Goal: Communication & Community: Connect with others

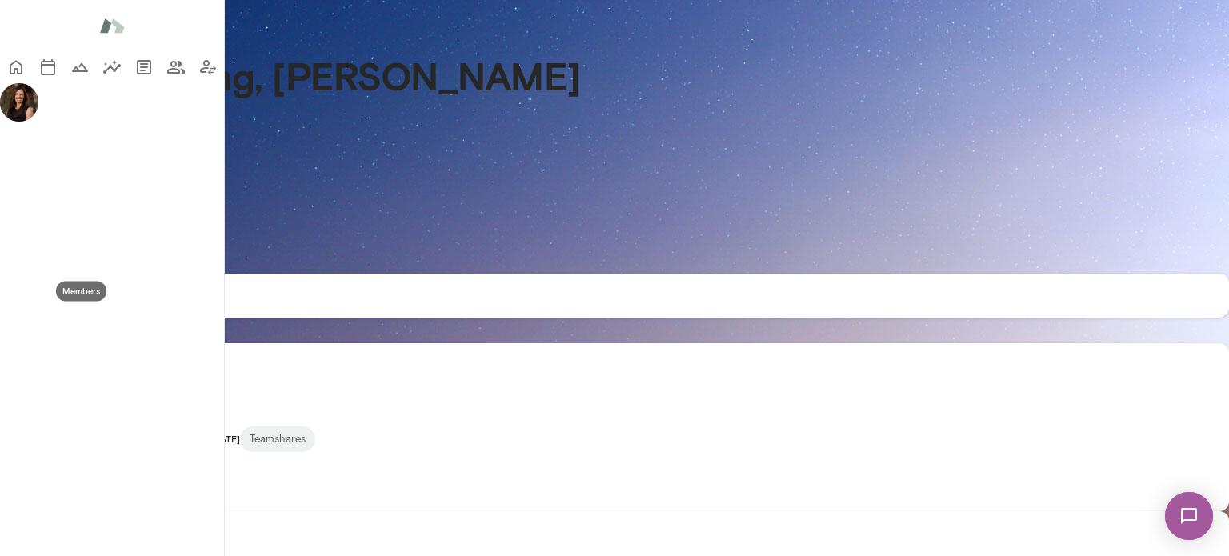
click at [166, 77] on icon "Members" at bounding box center [175, 67] width 19 height 19
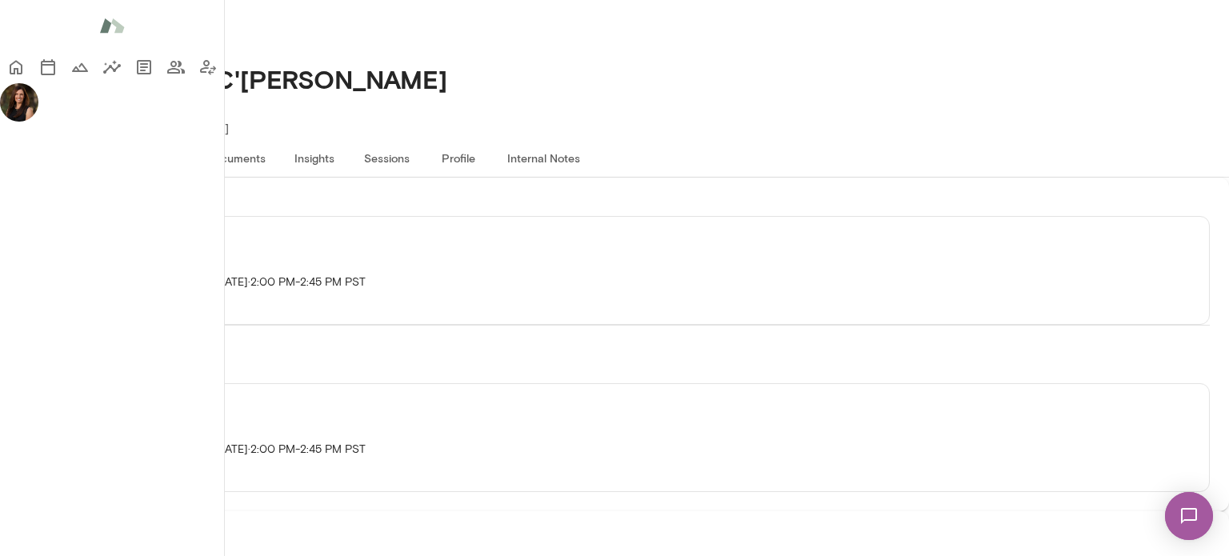
click at [422, 138] on button "Sessions" at bounding box center [386, 157] width 72 height 38
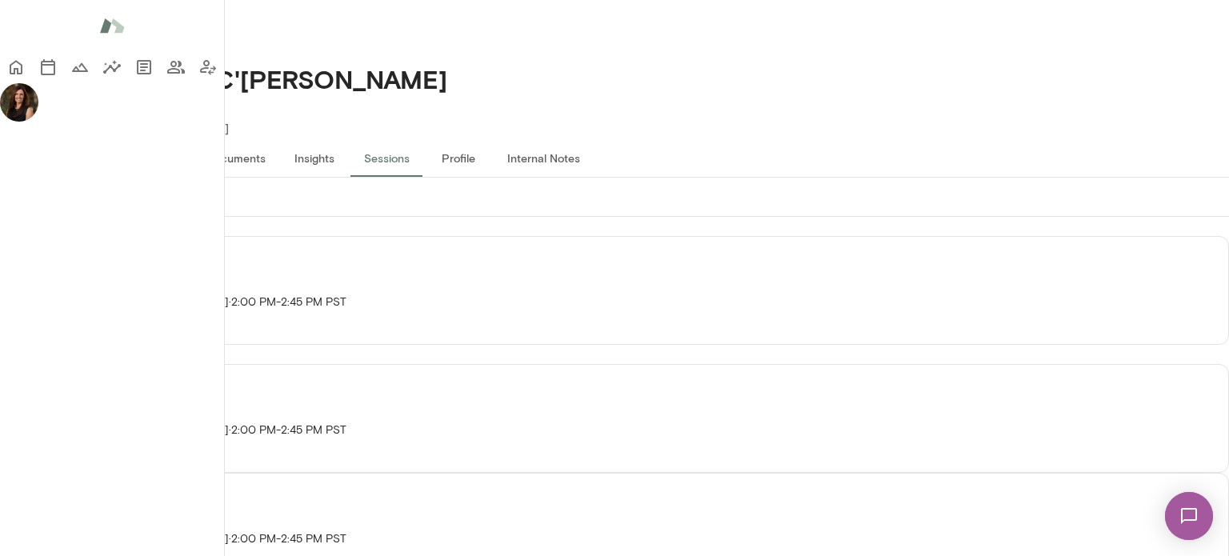
scroll to position [80, 0]
click at [27, 318] on icon "button" at bounding box center [17, 327] width 19 height 19
click at [1057, 299] on span "Cancel" at bounding box center [1045, 292] width 69 height 19
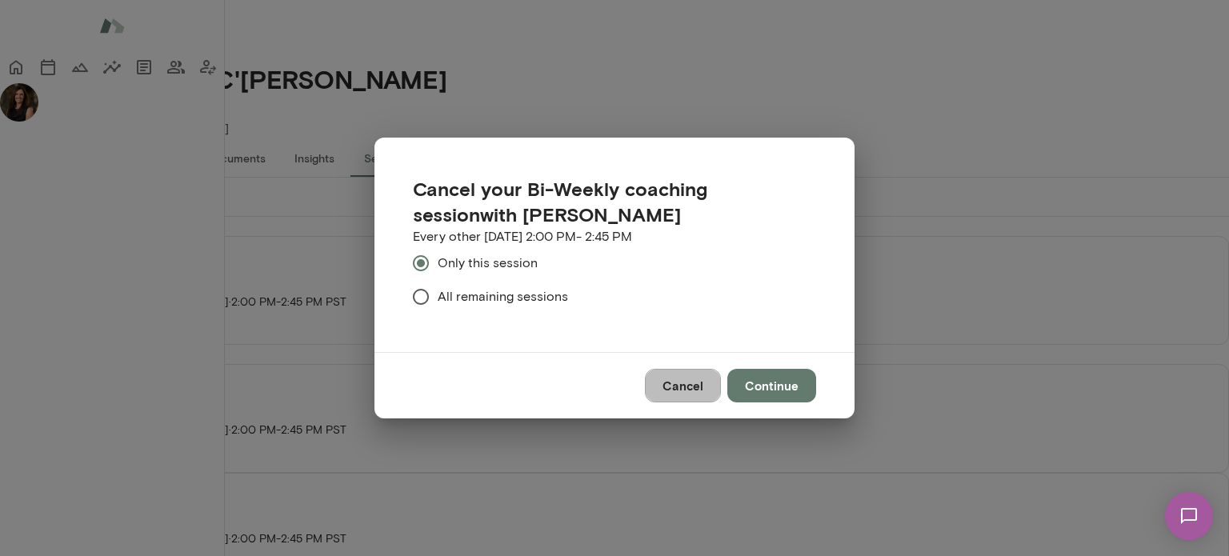
click at [691, 395] on button "Cancel" at bounding box center [683, 386] width 76 height 34
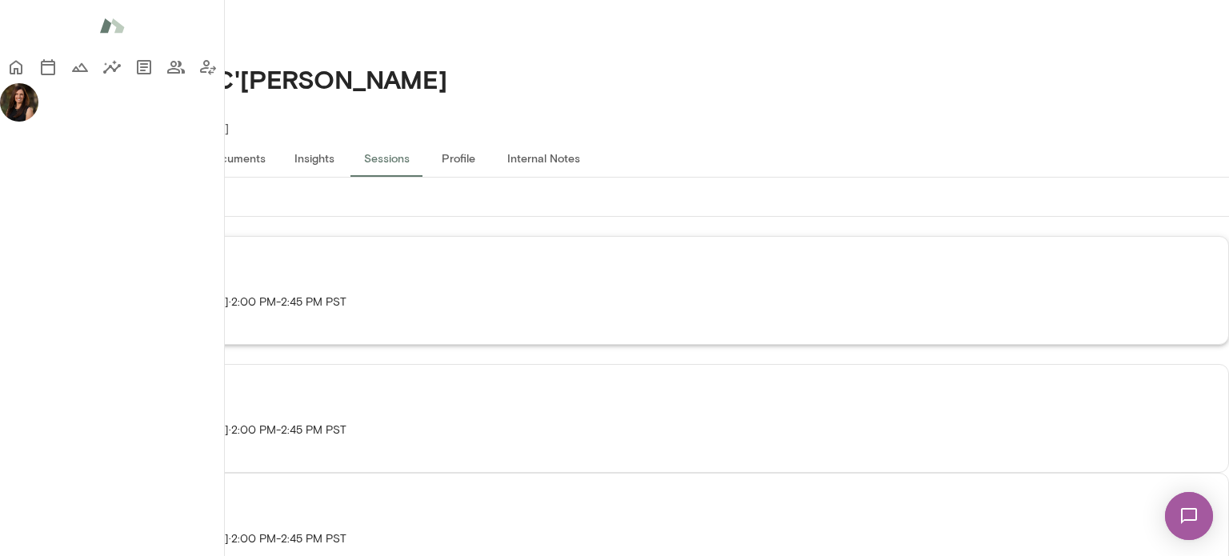
click at [27, 318] on icon "button" at bounding box center [17, 327] width 19 height 19
click at [1062, 265] on span "Reschedule" at bounding box center [1045, 263] width 69 height 19
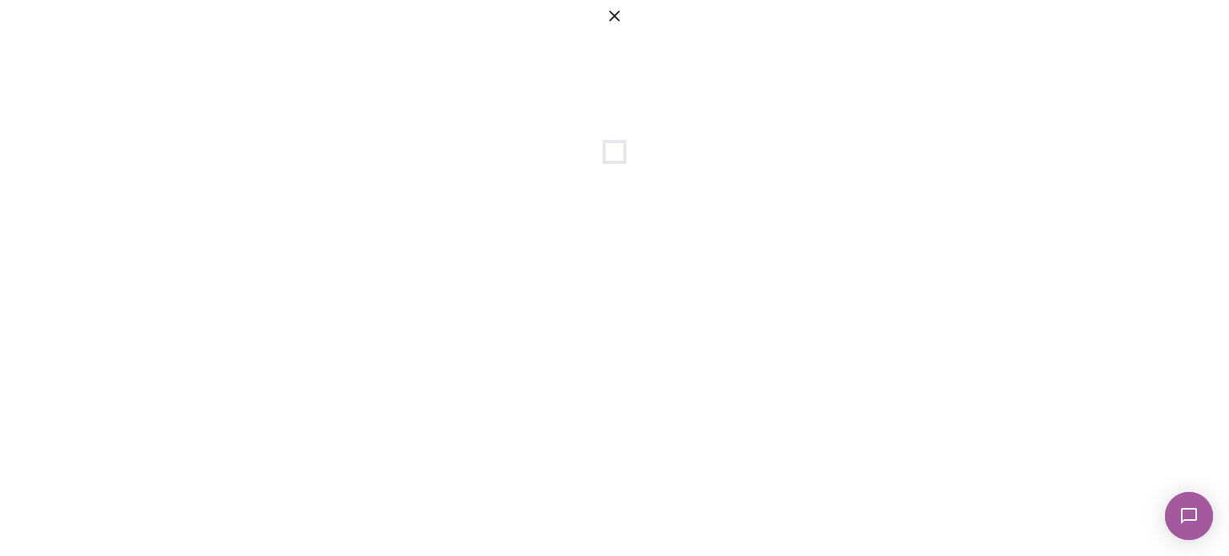
click at [624, 26] on icon "button" at bounding box center [614, 15] width 19 height 19
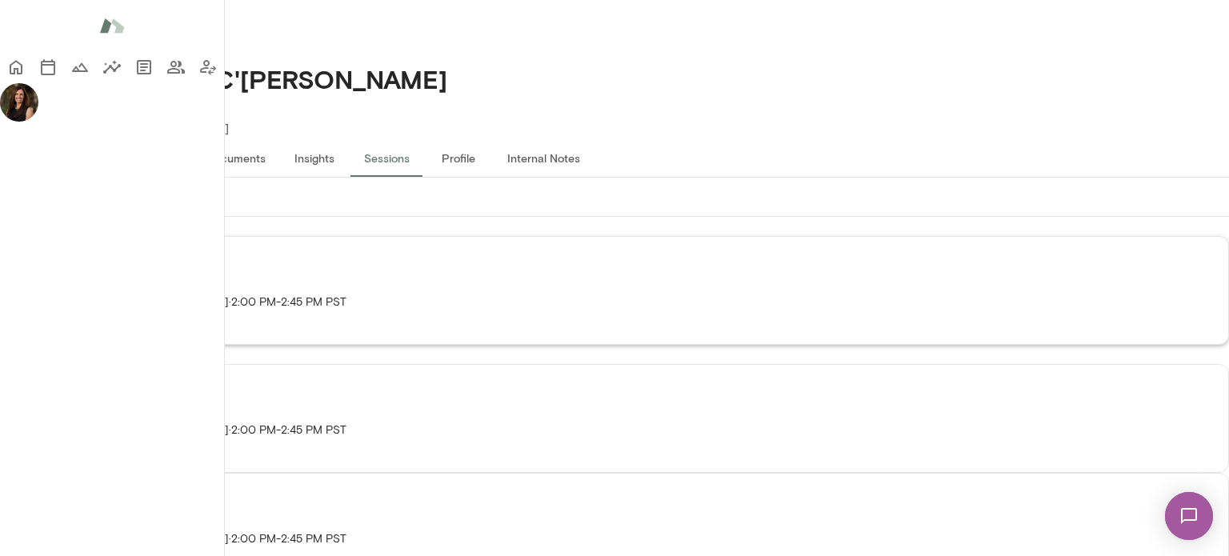
click at [27, 318] on icon "button" at bounding box center [17, 327] width 19 height 19
click at [1050, 289] on span "Cancel" at bounding box center [1045, 292] width 69 height 19
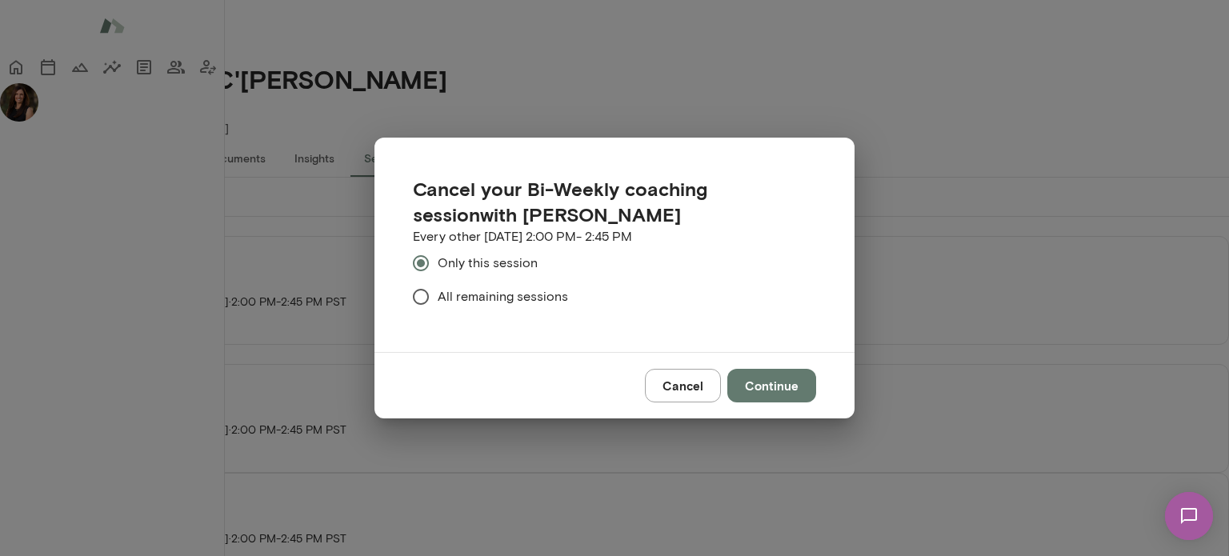
click at [544, 306] on span "All remaining sessions" at bounding box center [503, 296] width 130 height 19
click at [792, 394] on button "Continue" at bounding box center [771, 386] width 89 height 34
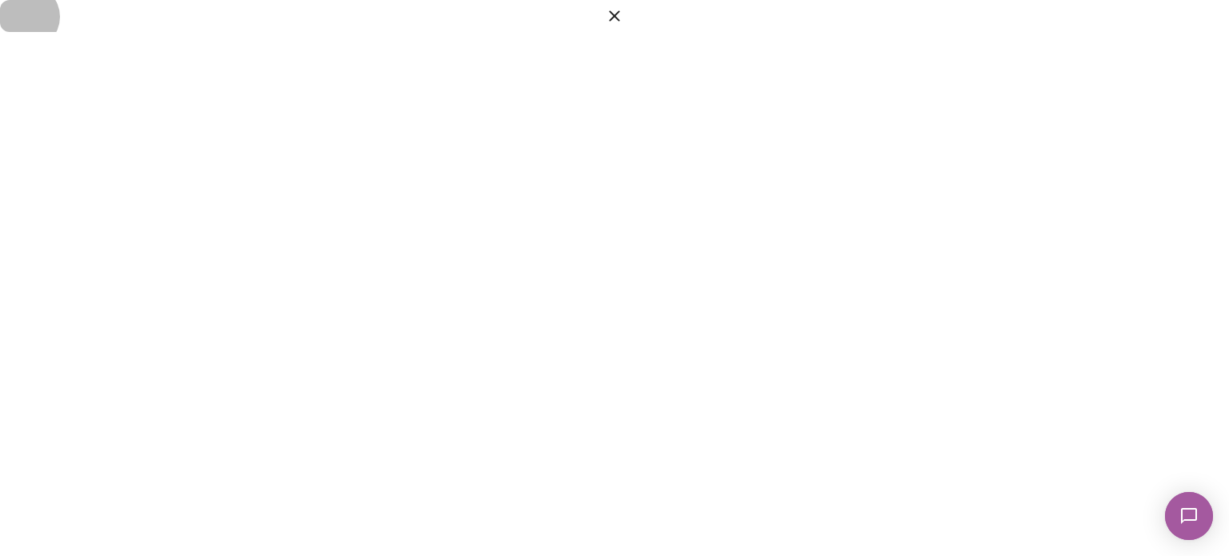
click at [619, 21] on icon "button" at bounding box center [614, 15] width 10 height 10
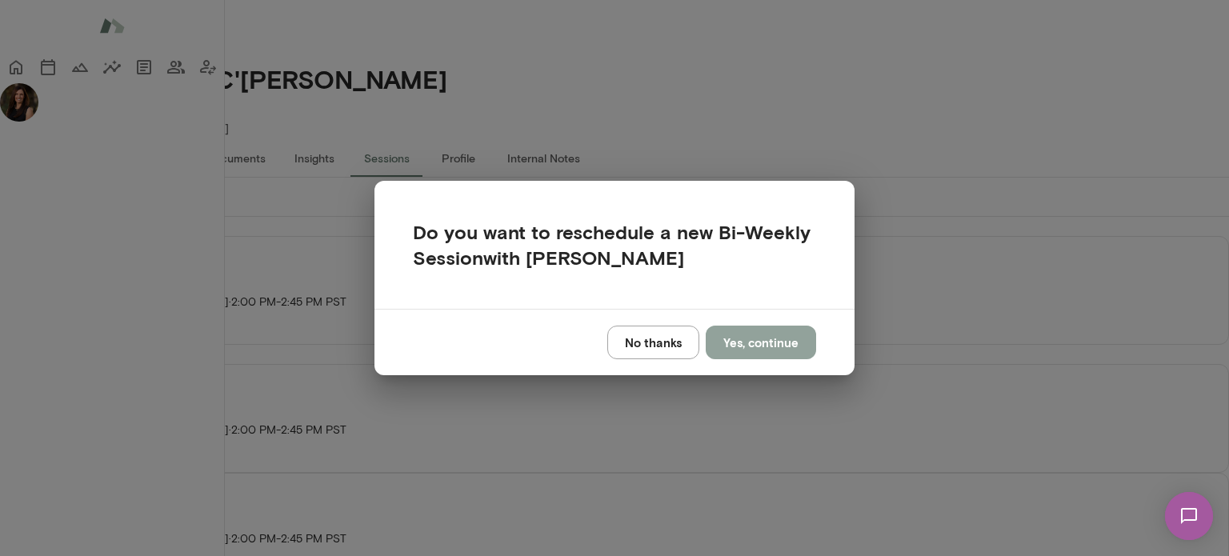
click at [789, 343] on button "Yes, continue" at bounding box center [761, 343] width 110 height 34
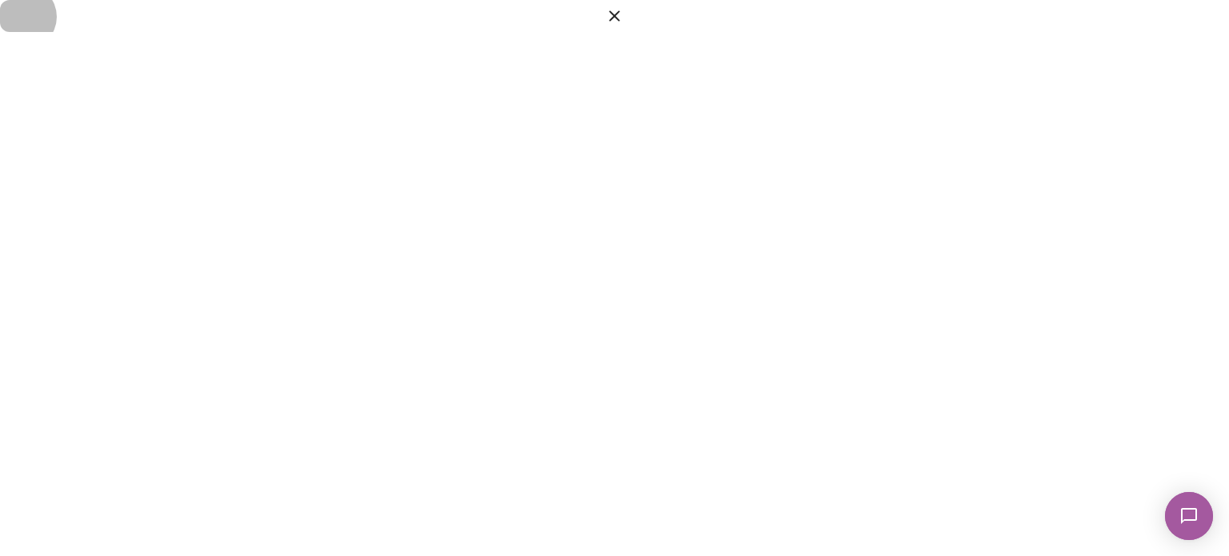
drag, startPoint x: 1189, startPoint y: 30, endPoint x: 764, endPoint y: 260, distance: 483.3
click at [624, 26] on icon "button" at bounding box center [614, 15] width 19 height 19
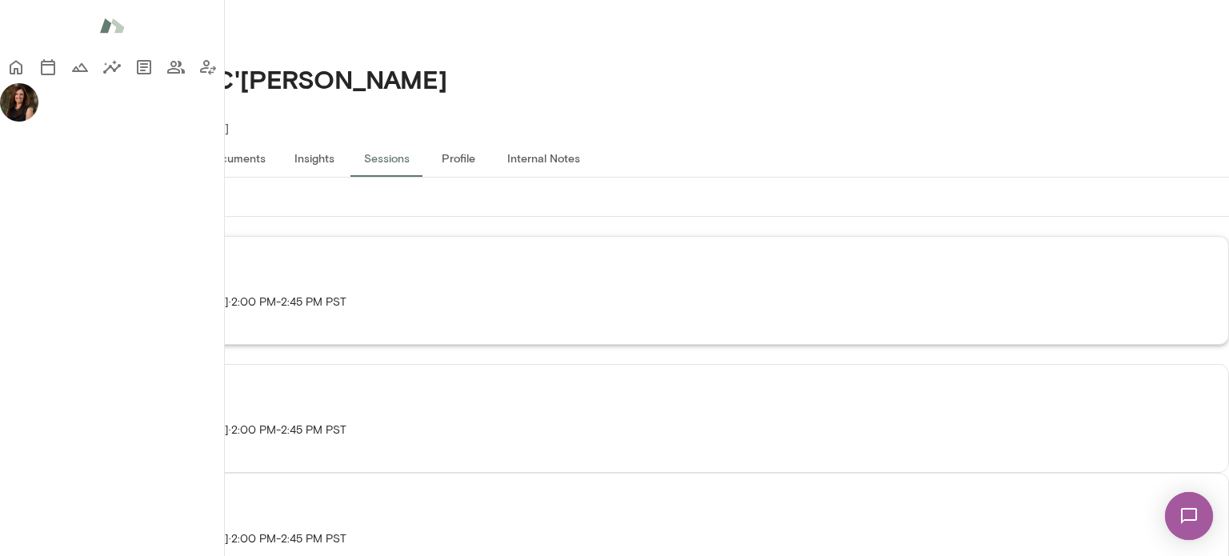
scroll to position [0, 0]
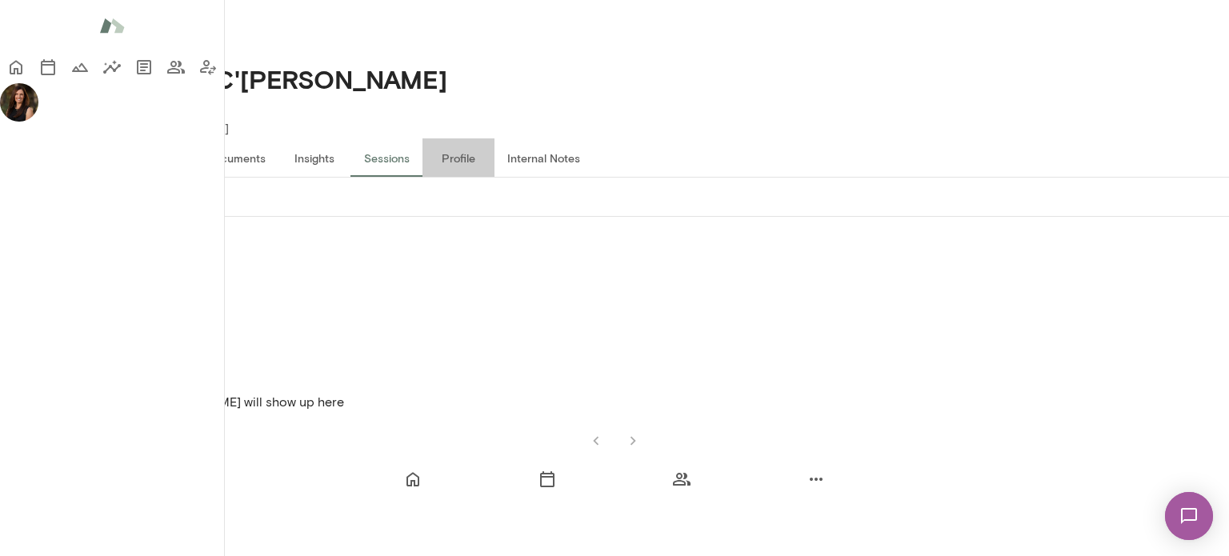
click at [494, 138] on button "Profile" at bounding box center [458, 157] width 72 height 38
drag, startPoint x: 353, startPoint y: 207, endPoint x: 341, endPoint y: 208, distance: 12.0
copy h6 "[PERSON_NAME][EMAIL_ADDRESS][PERSON_NAME][DOMAIN_NAME]"
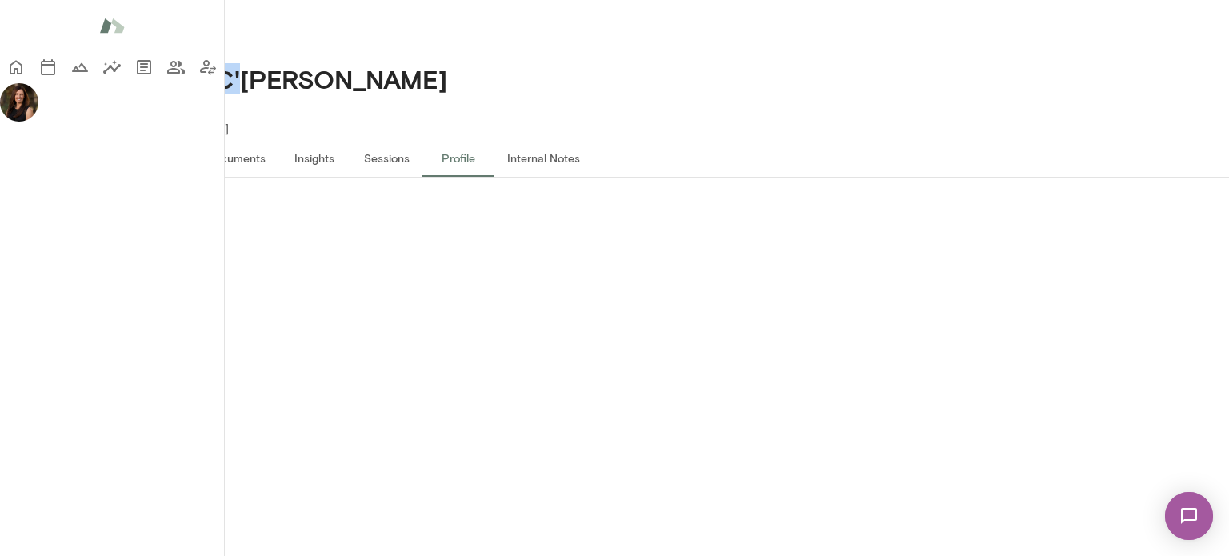
drag, startPoint x: 253, startPoint y: 50, endPoint x: 459, endPoint y: 38, distance: 206.8
click at [459, 64] on div "[PERSON_NAME] C'[PERSON_NAME] Chief of Staff, [PERSON_NAME] (GMT-06:00) [GEOGRA…" at bounding box center [614, 101] width 1229 height 74
copy h4 "[PERSON_NAME] C'[PERSON_NAME]"
click at [278, 138] on button "Documents" at bounding box center [236, 157] width 85 height 38
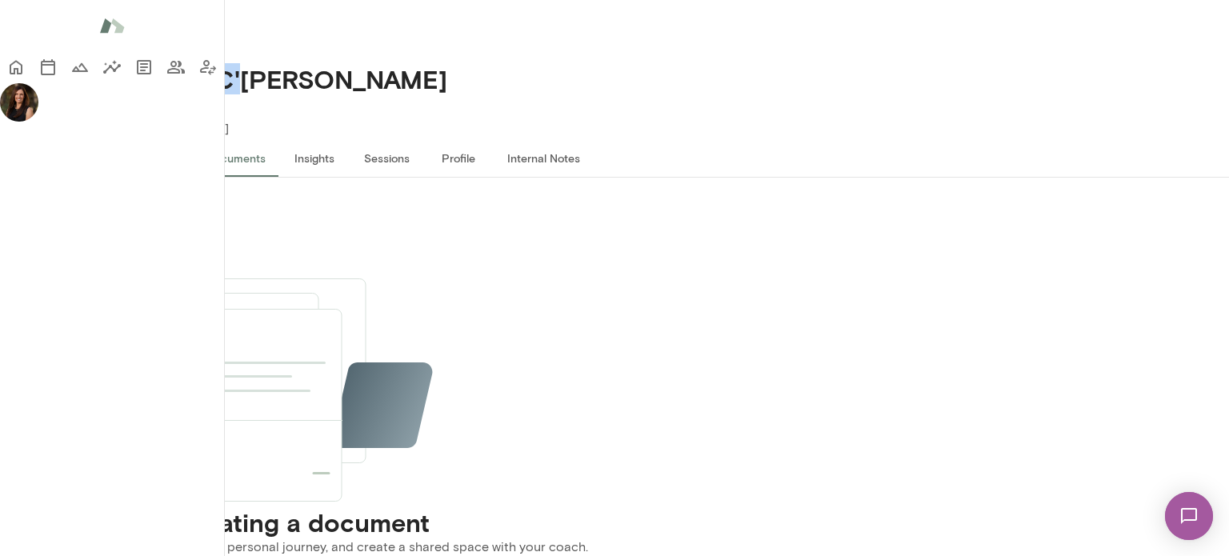
scroll to position [400, 0]
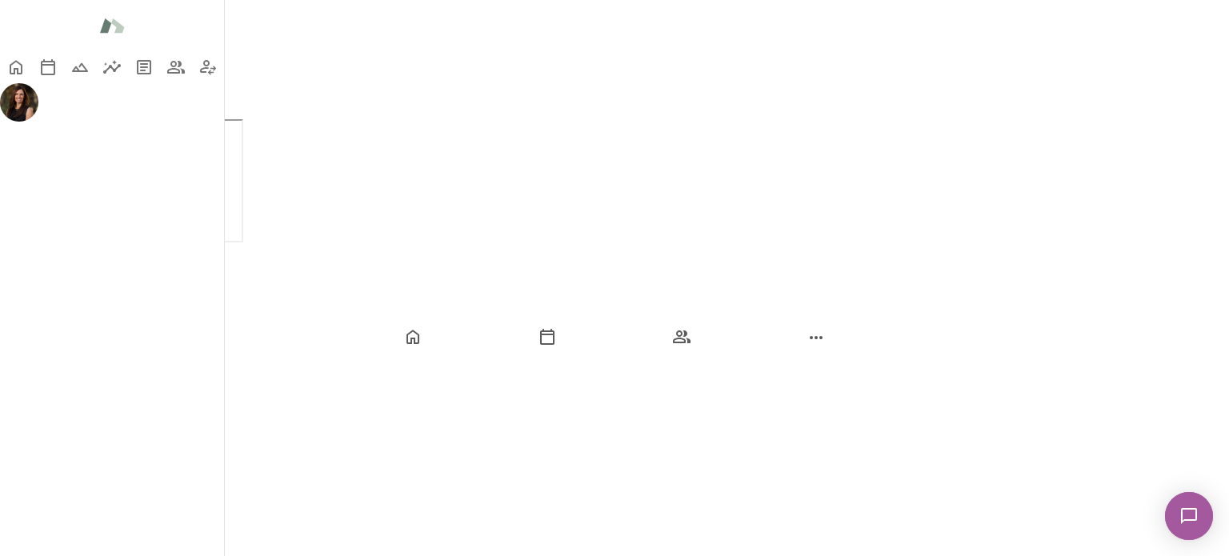
click at [133, 85] on button "Use template" at bounding box center [66, 102] width 133 height 34
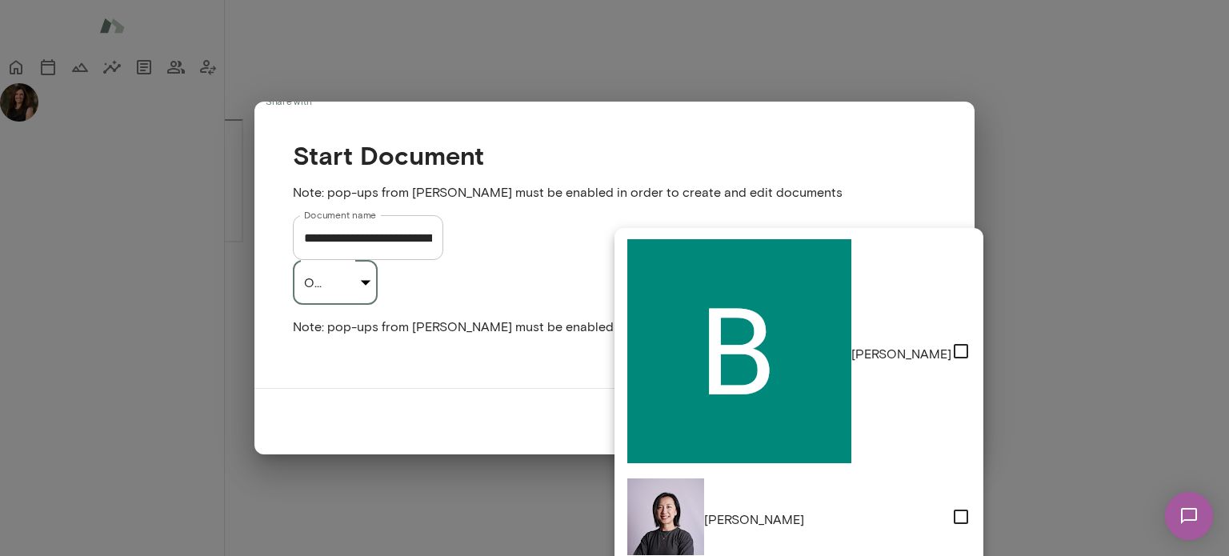
click at [849, 250] on div "**********" at bounding box center [614, 180] width 1229 height 360
type input "**********"
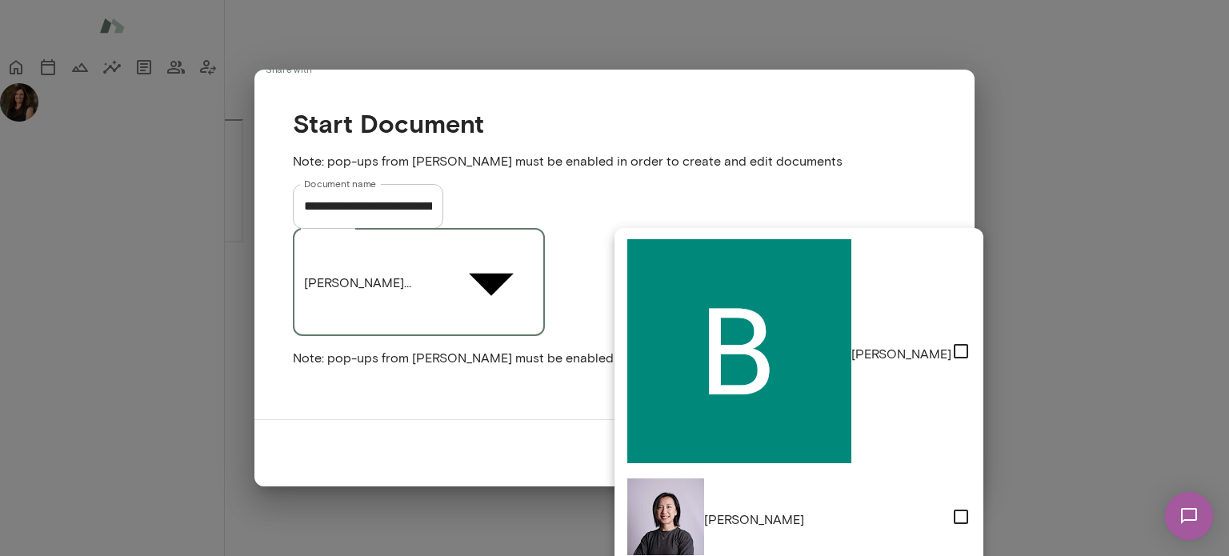
click at [1094, 440] on div at bounding box center [614, 278] width 1229 height 556
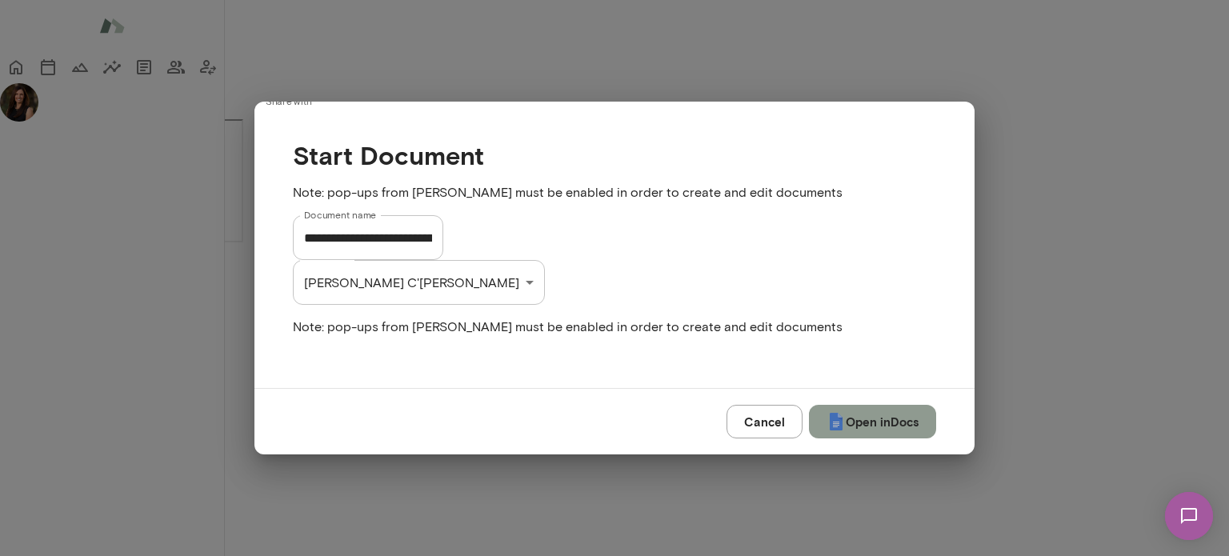
click at [904, 405] on button "Open in Docs" at bounding box center [872, 422] width 127 height 34
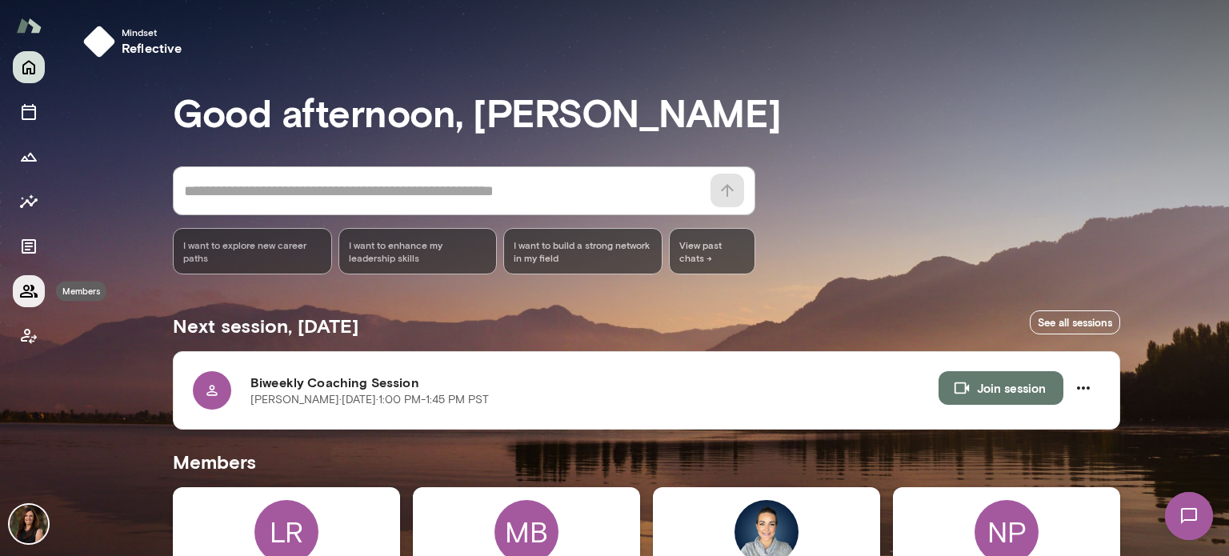
click at [25, 278] on button "Members" at bounding box center [29, 291] width 32 height 32
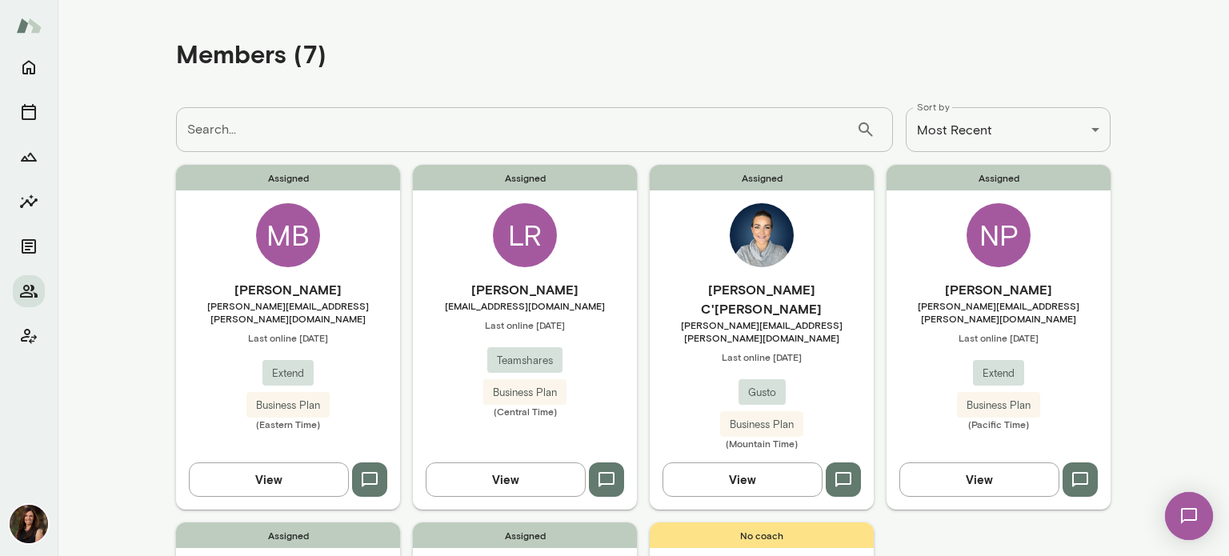
click at [692, 462] on button "View" at bounding box center [742, 479] width 160 height 34
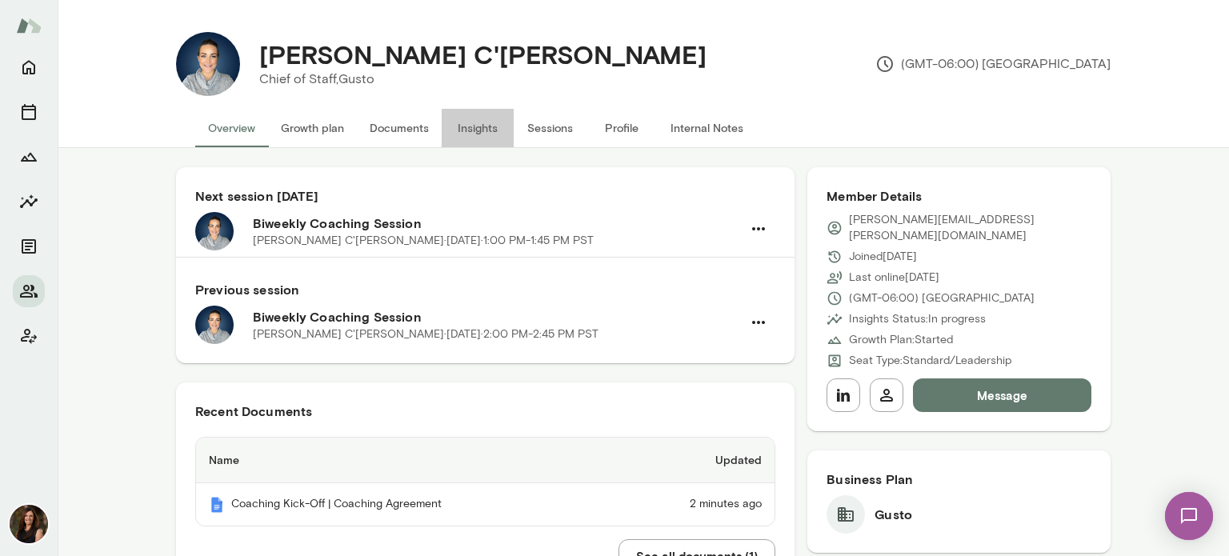
click at [478, 126] on button "Insights" at bounding box center [478, 128] width 72 height 38
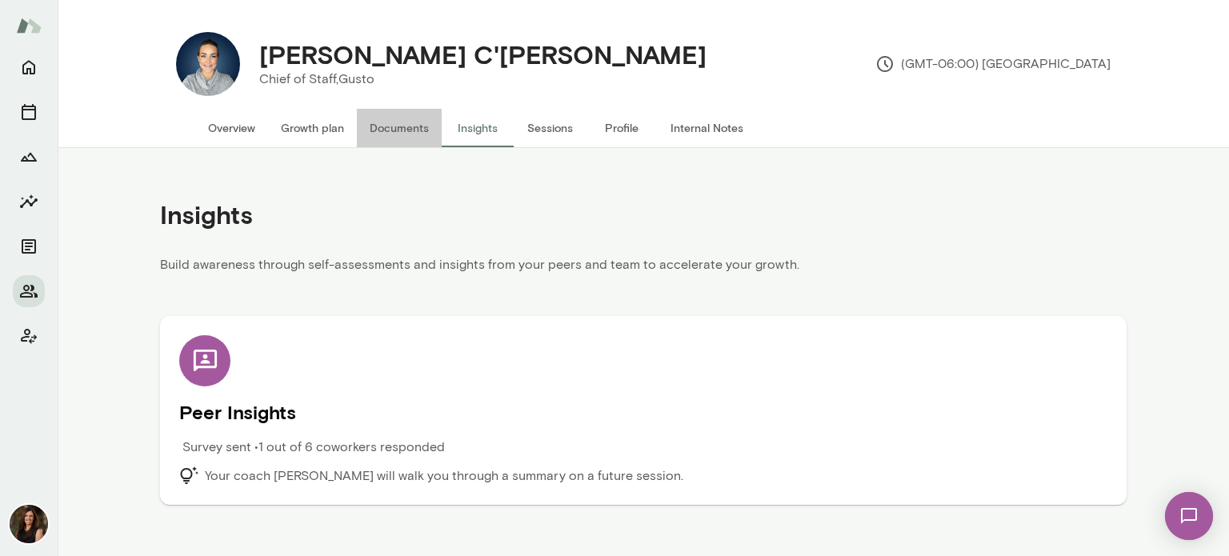
click at [430, 133] on button "Documents" at bounding box center [399, 128] width 85 height 38
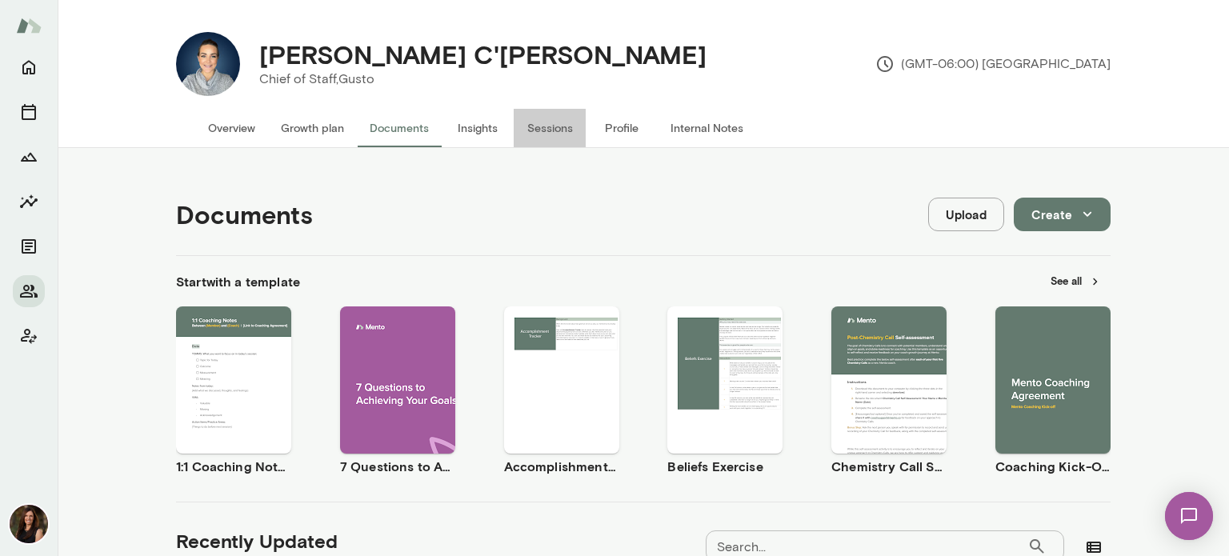
click at [534, 124] on button "Sessions" at bounding box center [550, 128] width 72 height 38
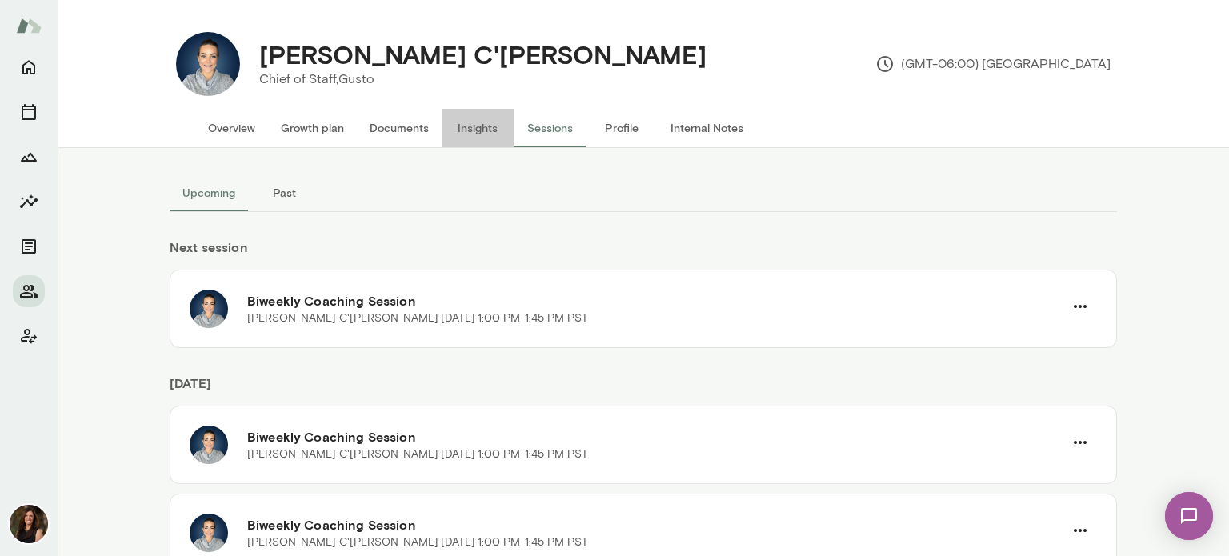
click at [477, 126] on button "Insights" at bounding box center [478, 128] width 72 height 38
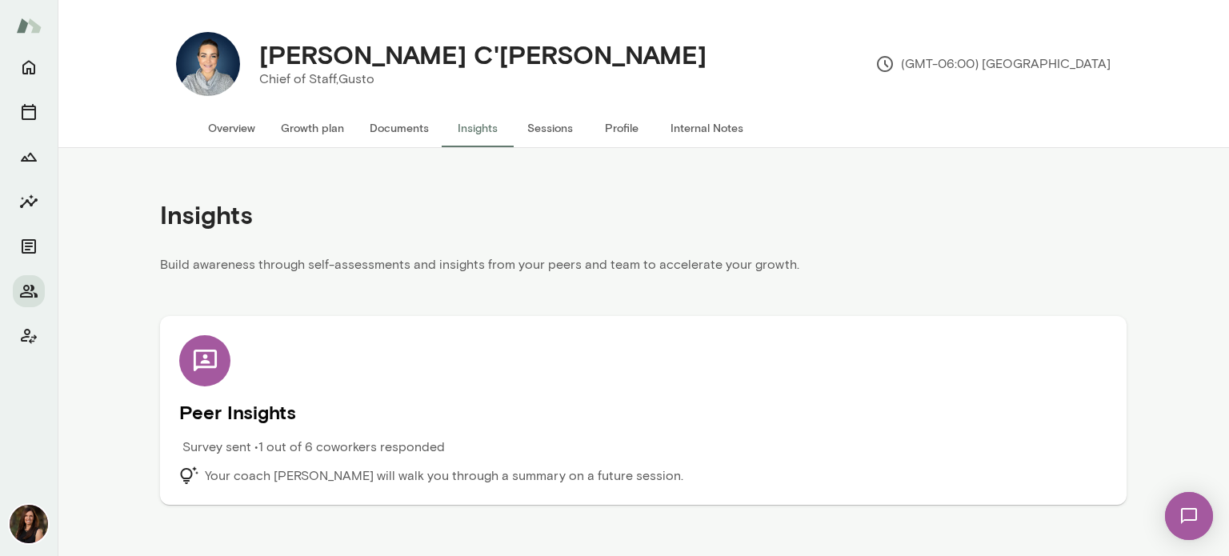
click at [671, 396] on div "Peer Insights Survey sent • 1 out of 6 coworkers responded Your coach Carrie At…" at bounding box center [643, 410] width 928 height 150
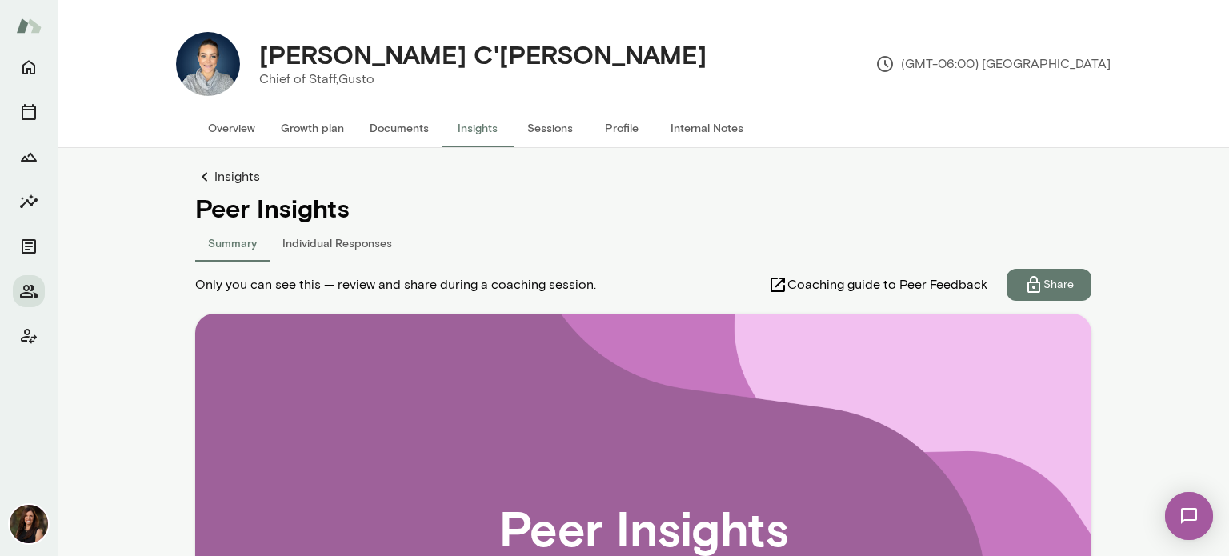
click at [334, 240] on button "Individual Responses" at bounding box center [337, 242] width 135 height 38
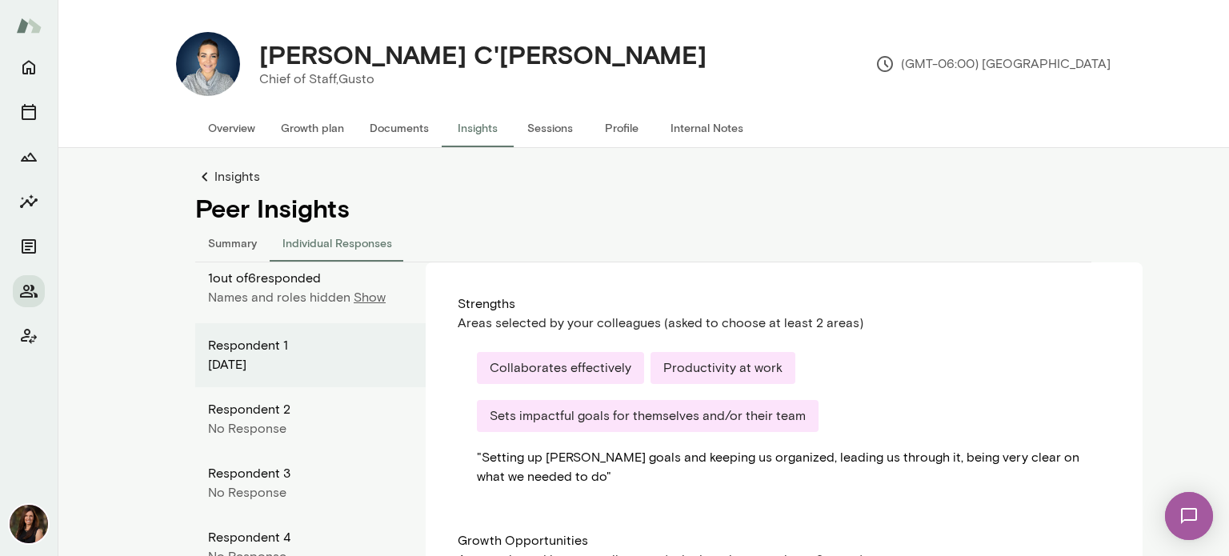
click at [350, 50] on h4 "[PERSON_NAME] C'[PERSON_NAME]" at bounding box center [482, 54] width 447 height 30
click at [33, 74] on icon "Home" at bounding box center [28, 67] width 19 height 19
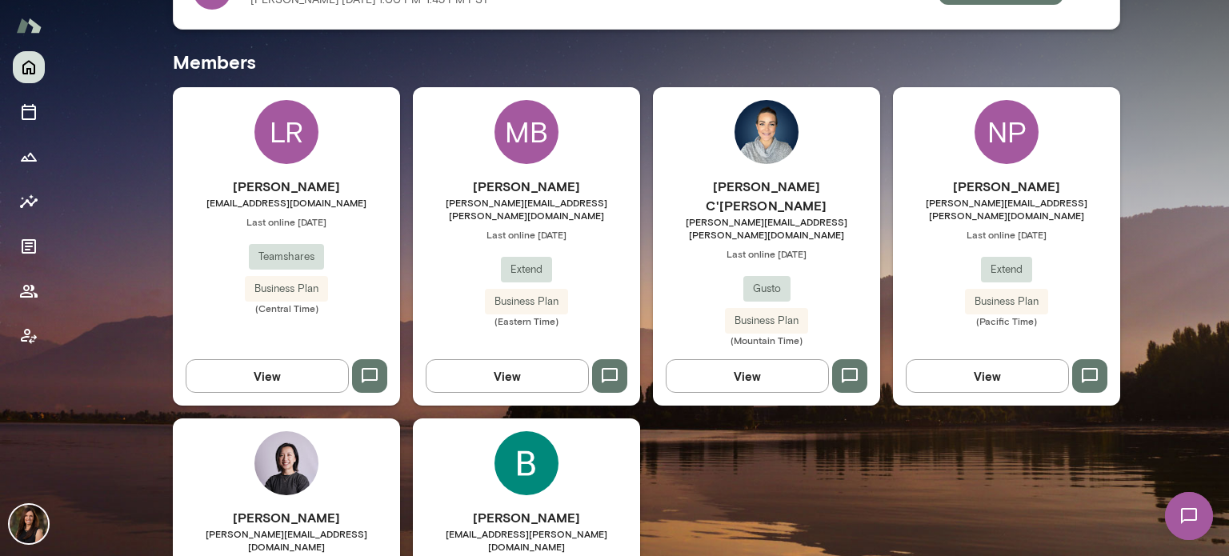
scroll to position [240, 0]
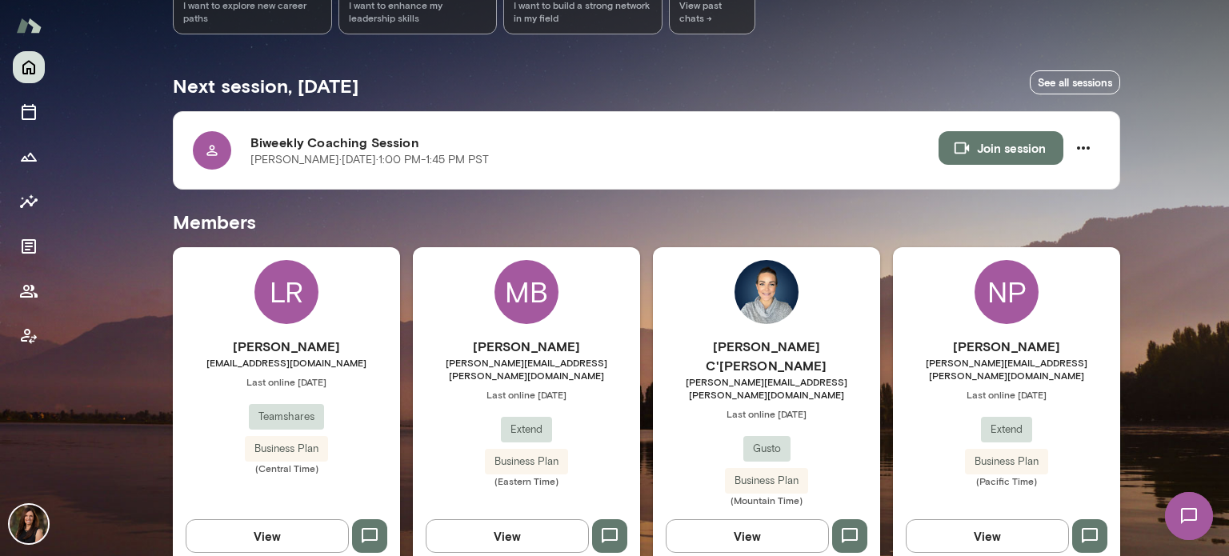
click at [715, 519] on button "View" at bounding box center [747, 536] width 163 height 34
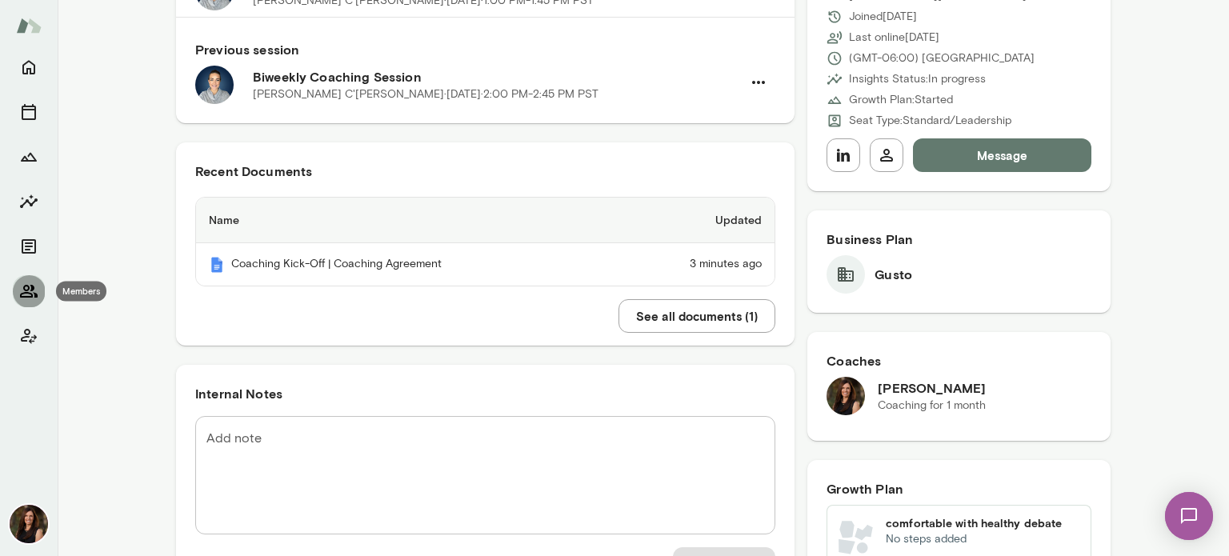
click at [32, 296] on icon "Members" at bounding box center [29, 291] width 18 height 13
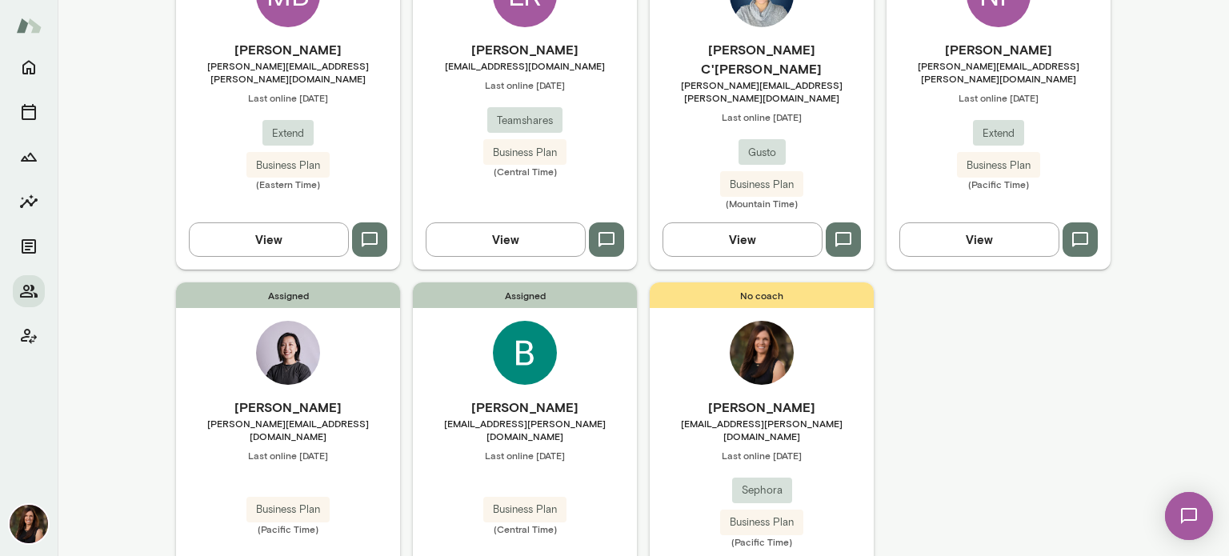
click at [690, 222] on button "View" at bounding box center [742, 239] width 160 height 34
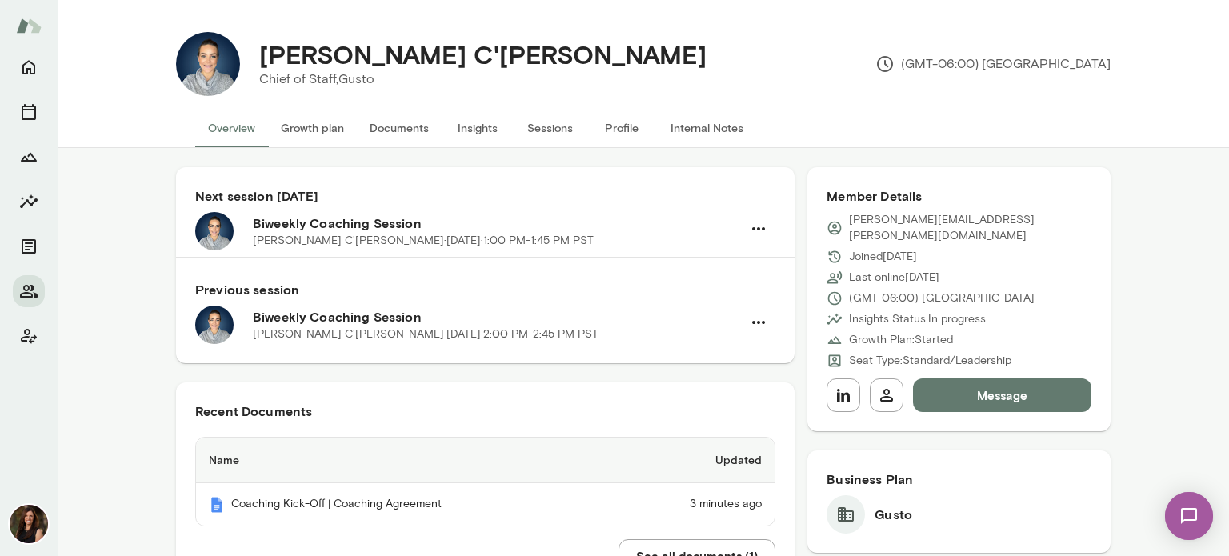
click at [1058, 378] on button "Message" at bounding box center [1002, 395] width 178 height 34
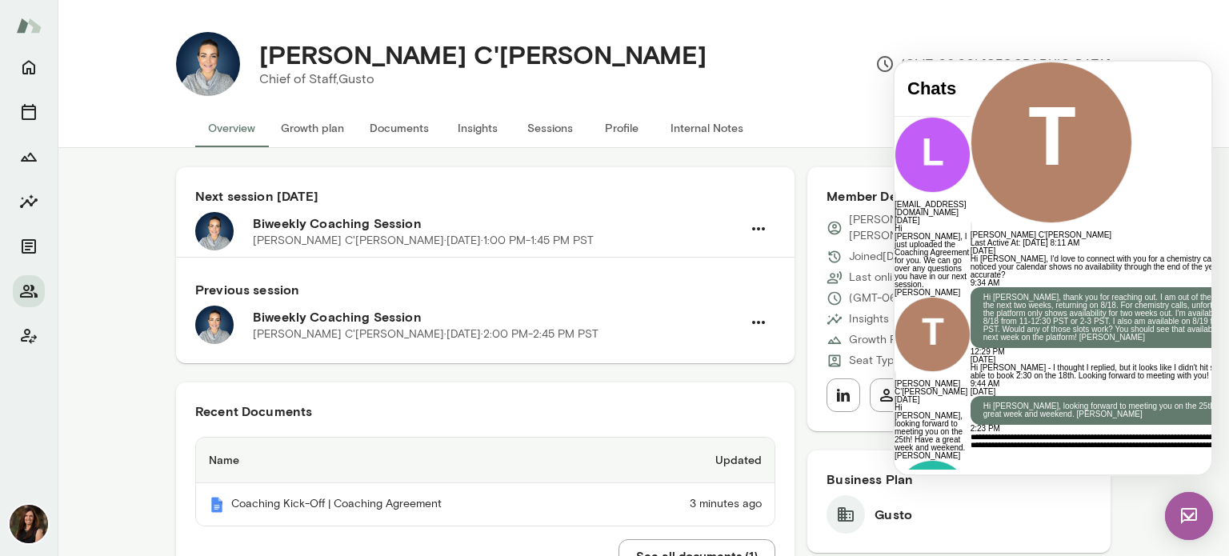
scroll to position [11, 0]
click at [1031, 433] on div "**********" at bounding box center [1115, 473] width 290 height 80
click at [970, 555] on icon at bounding box center [970, 567] width 0 height 0
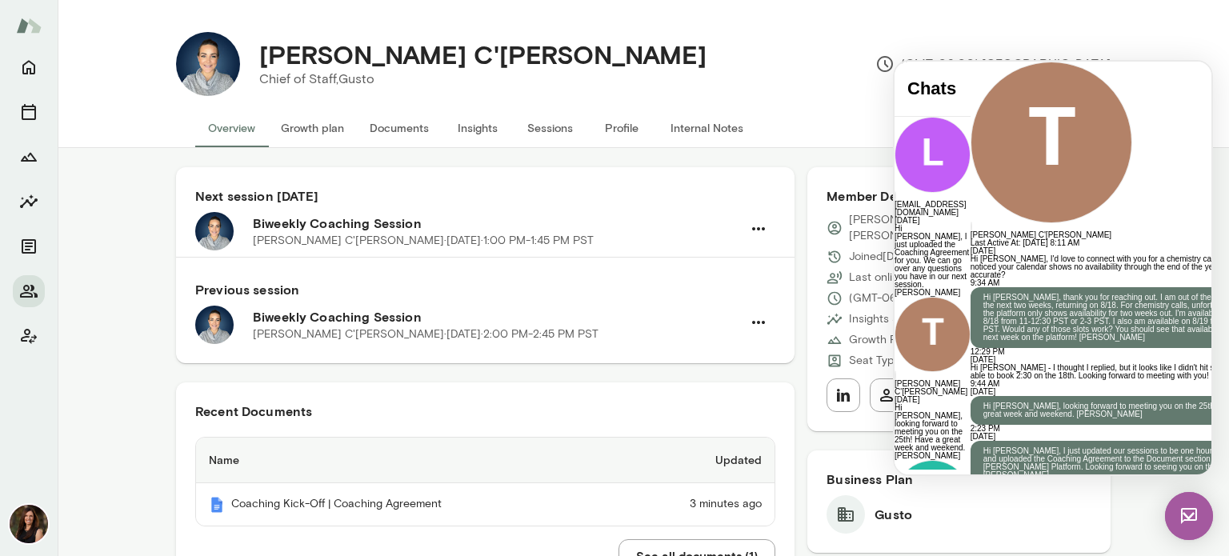
scroll to position [0, 0]
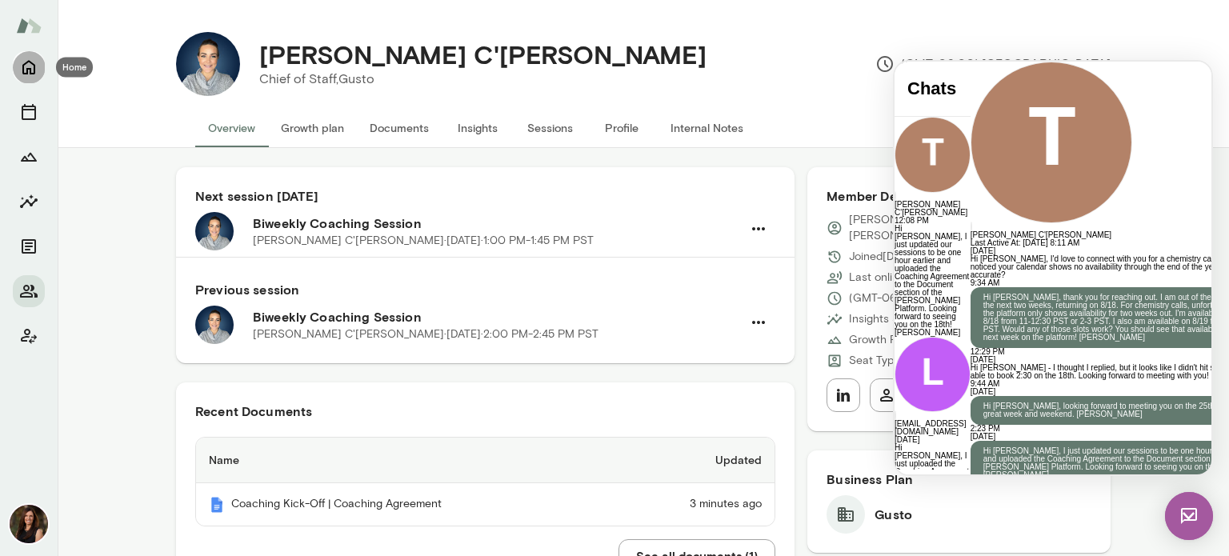
click at [31, 66] on icon "Home" at bounding box center [28, 67] width 19 height 19
